Goal: Information Seeking & Learning: Learn about a topic

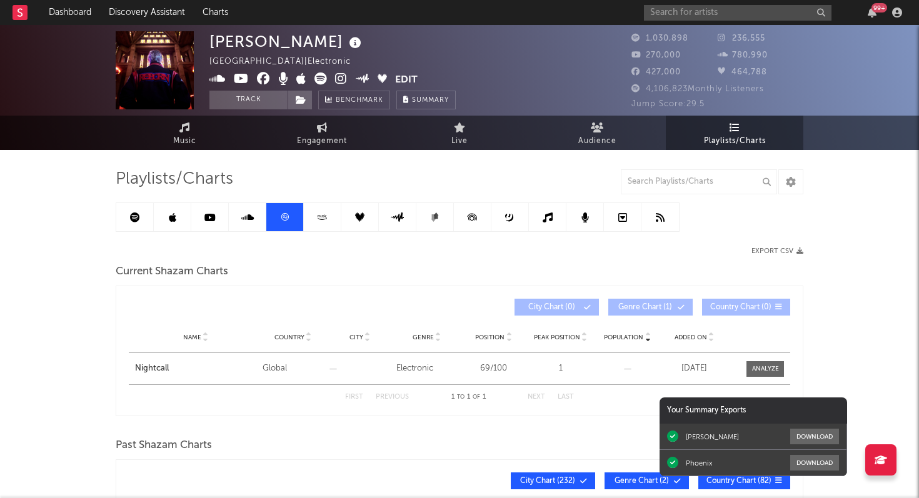
click at [877, 11] on div "99 +" at bounding box center [879, 7] width 16 height 9
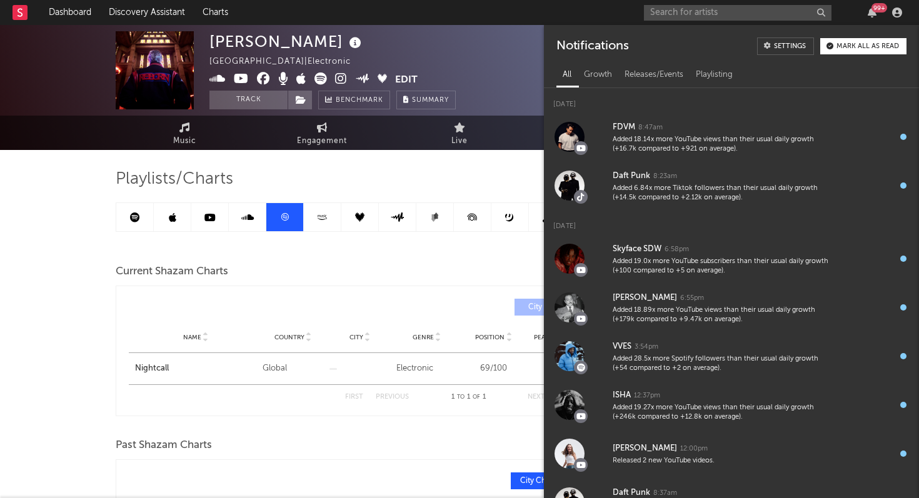
click at [31, 254] on div "Kavinsky [GEOGRAPHIC_DATA] | Electronic Edit Track Benchmark Summary 1,030,898 …" at bounding box center [459, 485] width 919 height 921
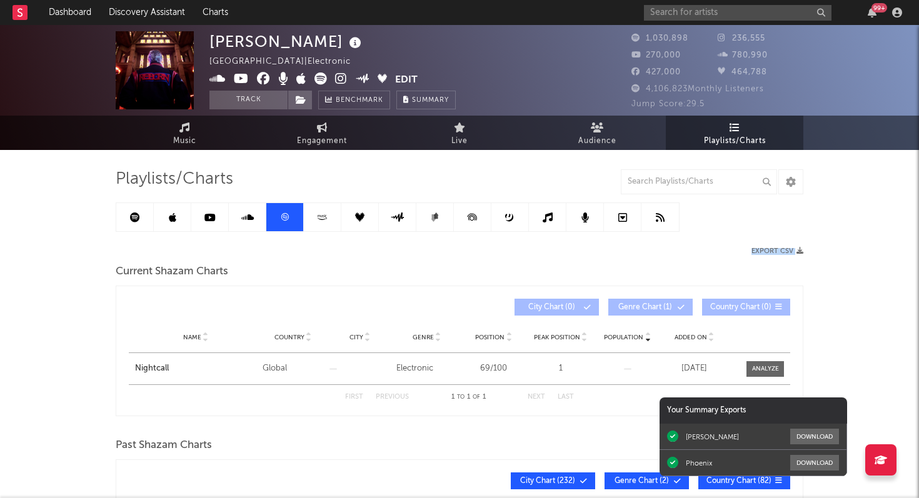
click at [137, 218] on icon at bounding box center [135, 217] width 10 height 10
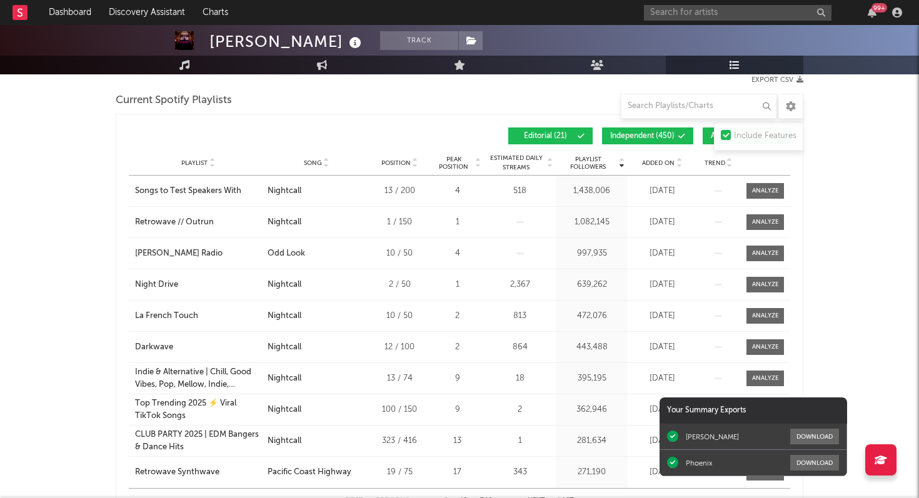
scroll to position [171, 0]
click at [589, 169] on span "Playlist Followers" at bounding box center [588, 163] width 58 height 15
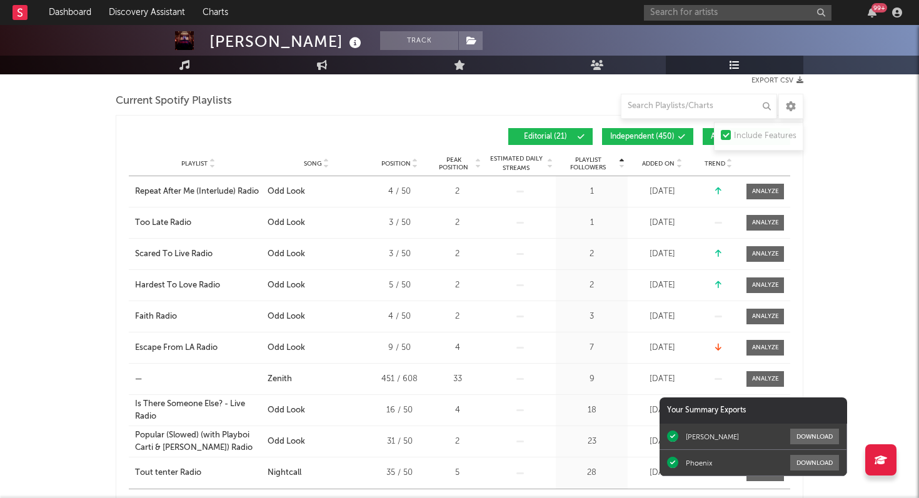
click at [589, 169] on span "Playlist Followers" at bounding box center [588, 163] width 58 height 15
